Goal: Task Accomplishment & Management: Manage account settings

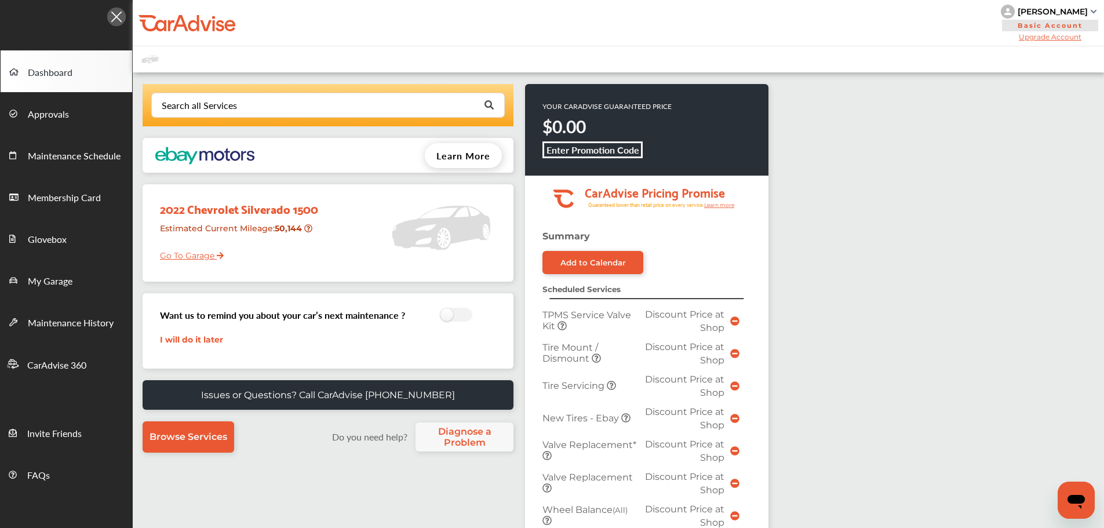
click at [177, 250] on link "Go To Garage" at bounding box center [187, 253] width 72 height 22
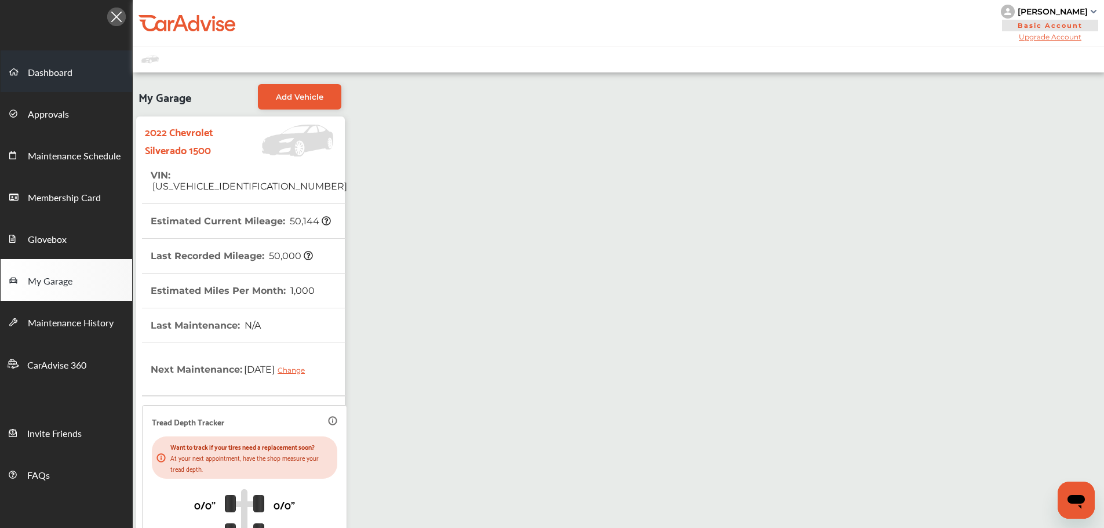
click at [15, 58] on link "Dashboard" at bounding box center [67, 71] width 132 height 42
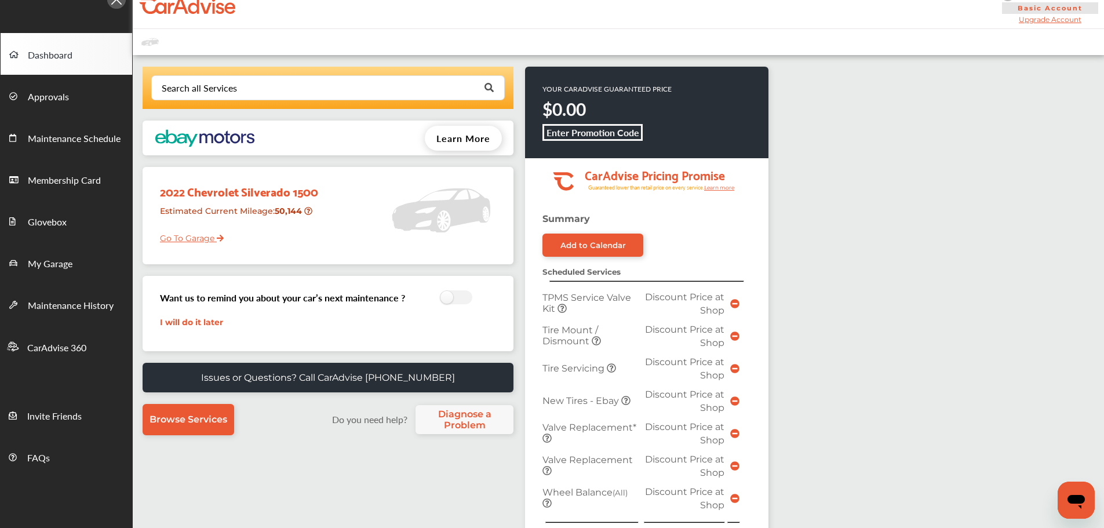
scroll to position [348, 0]
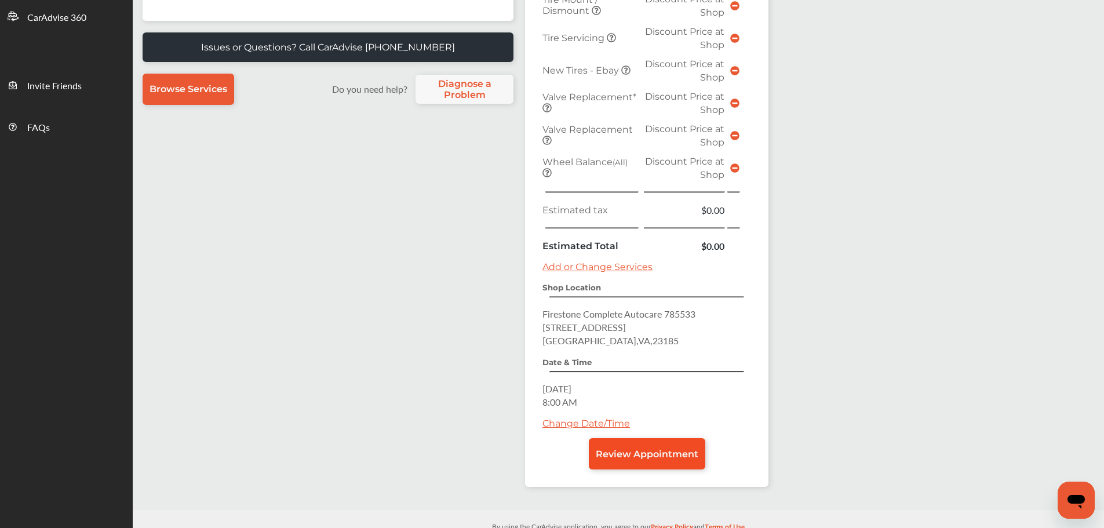
click at [666, 449] on span "Review Appointment" at bounding box center [647, 454] width 103 height 11
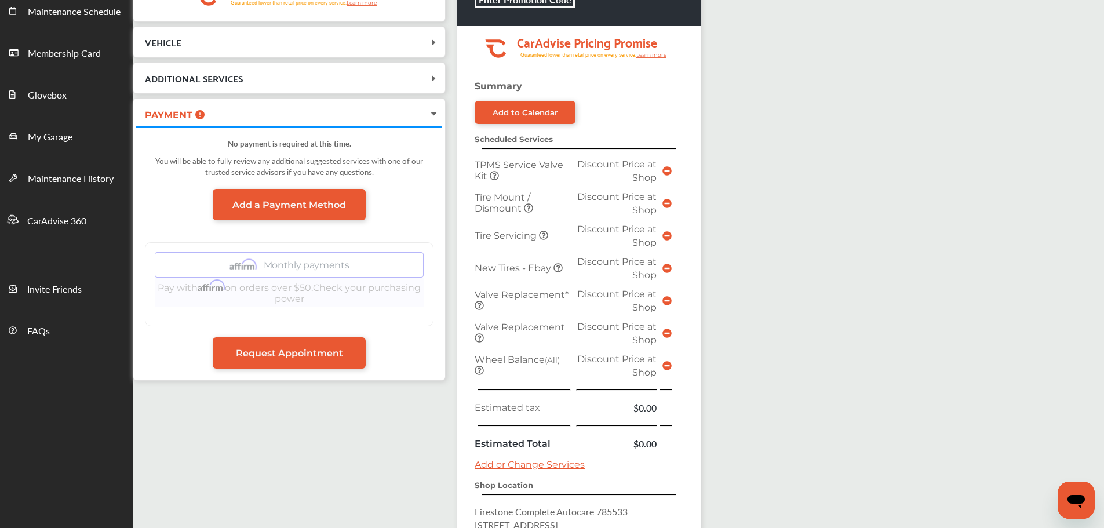
scroll to position [360, 0]
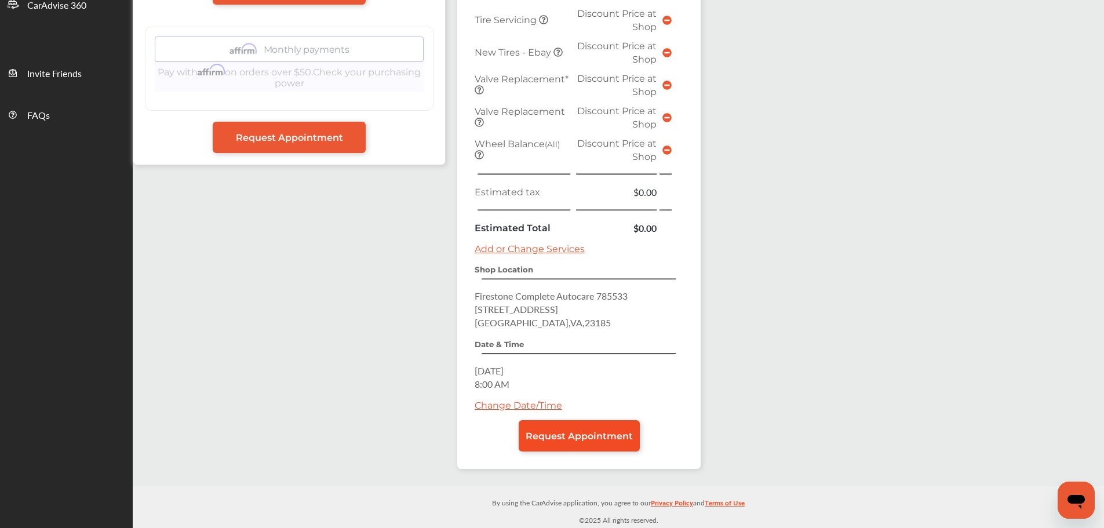
click at [598, 439] on span "Request Appointment" at bounding box center [579, 436] width 107 height 11
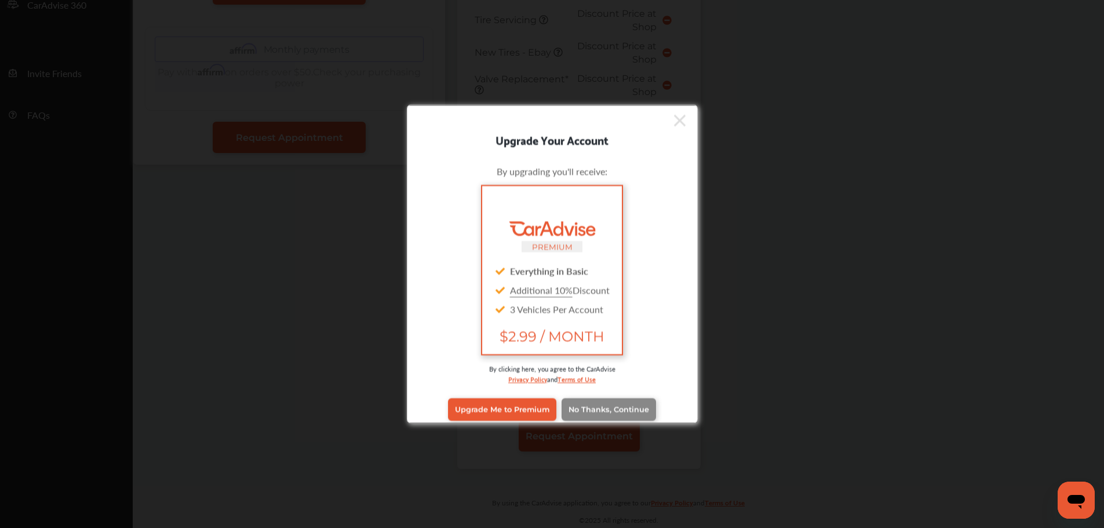
click at [580, 409] on span "No Thanks, Continue" at bounding box center [608, 409] width 81 height 9
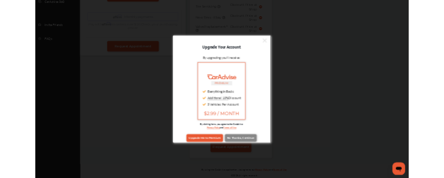
scroll to position [0, 0]
